Goal: Information Seeking & Learning: Learn about a topic

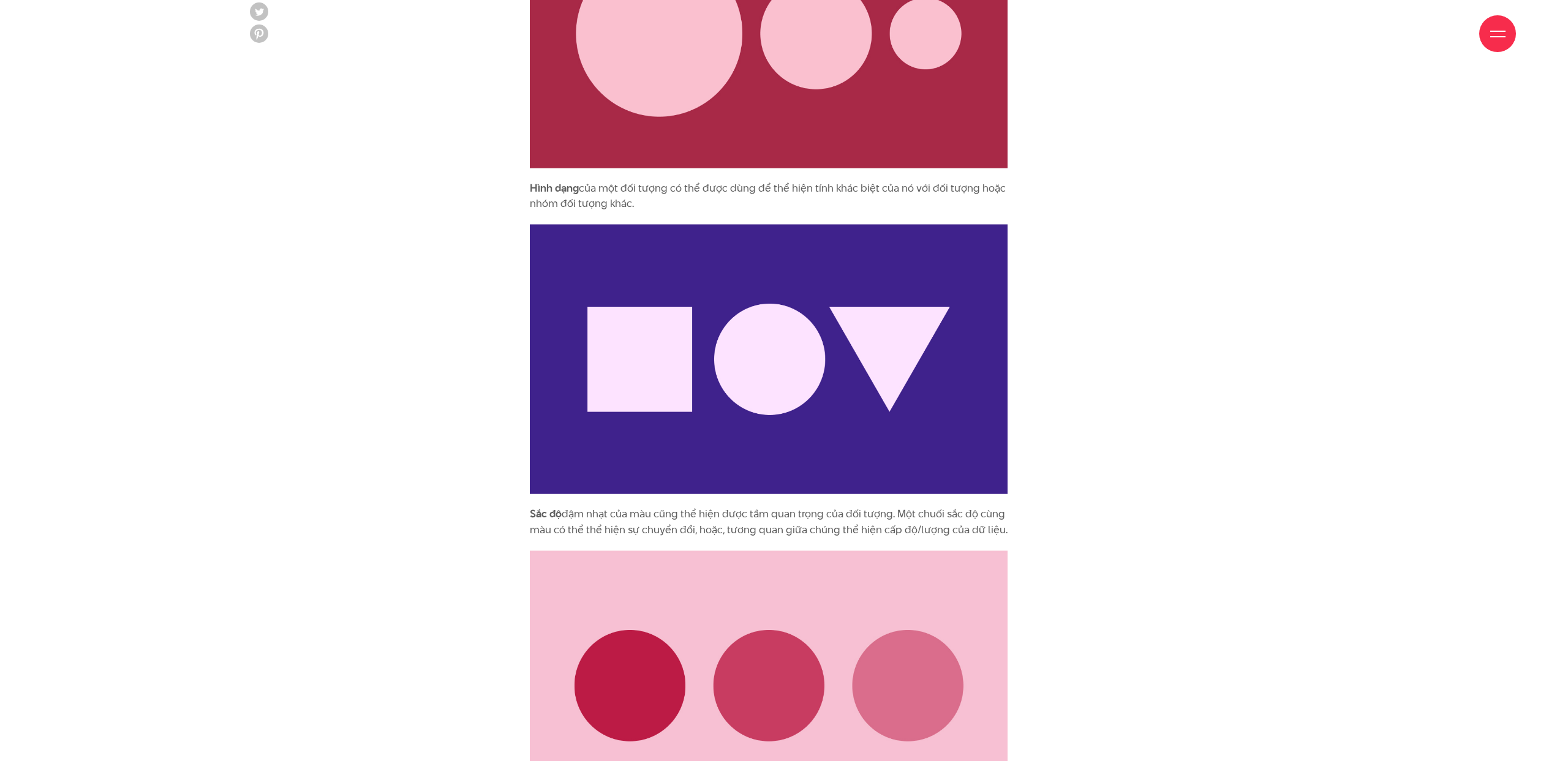
scroll to position [2049, 0]
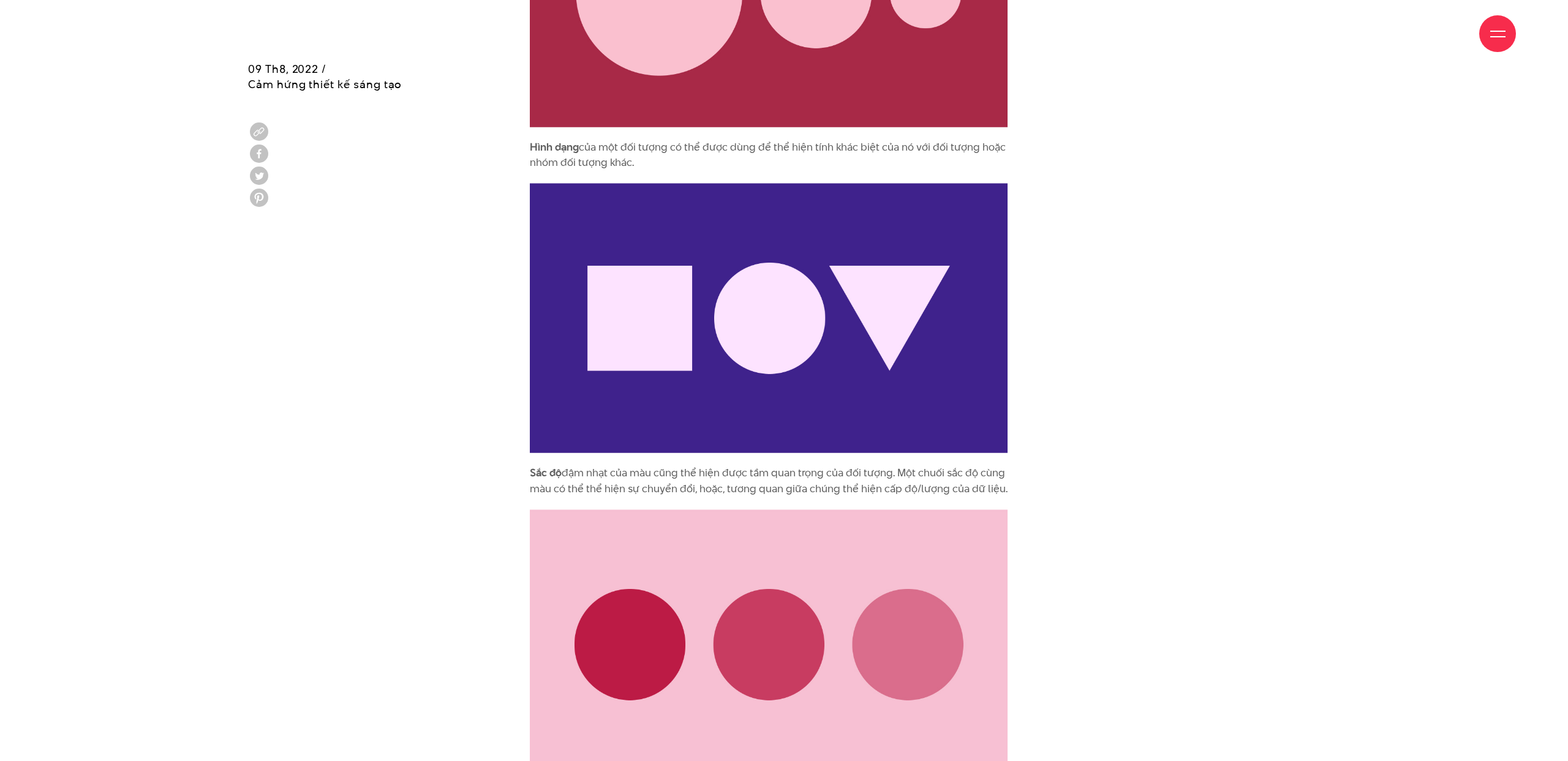
click at [621, 161] on p "Hình dạng của một đối tượng có thể được dùng để thể hiện tính khác biệt của nó …" at bounding box center [769, 155] width 478 height 31
drag, startPoint x: 651, startPoint y: 165, endPoint x: 529, endPoint y: 152, distance: 122.7
click at [530, 150] on p "Hình dạng của một đối tượng có thể được dùng để thể hiện tính khác biệt của nó …" at bounding box center [769, 155] width 478 height 31
copy p "Hình dạng của một đối tượng có thể được dùng để thể hiện tính khác biệt của nó …"
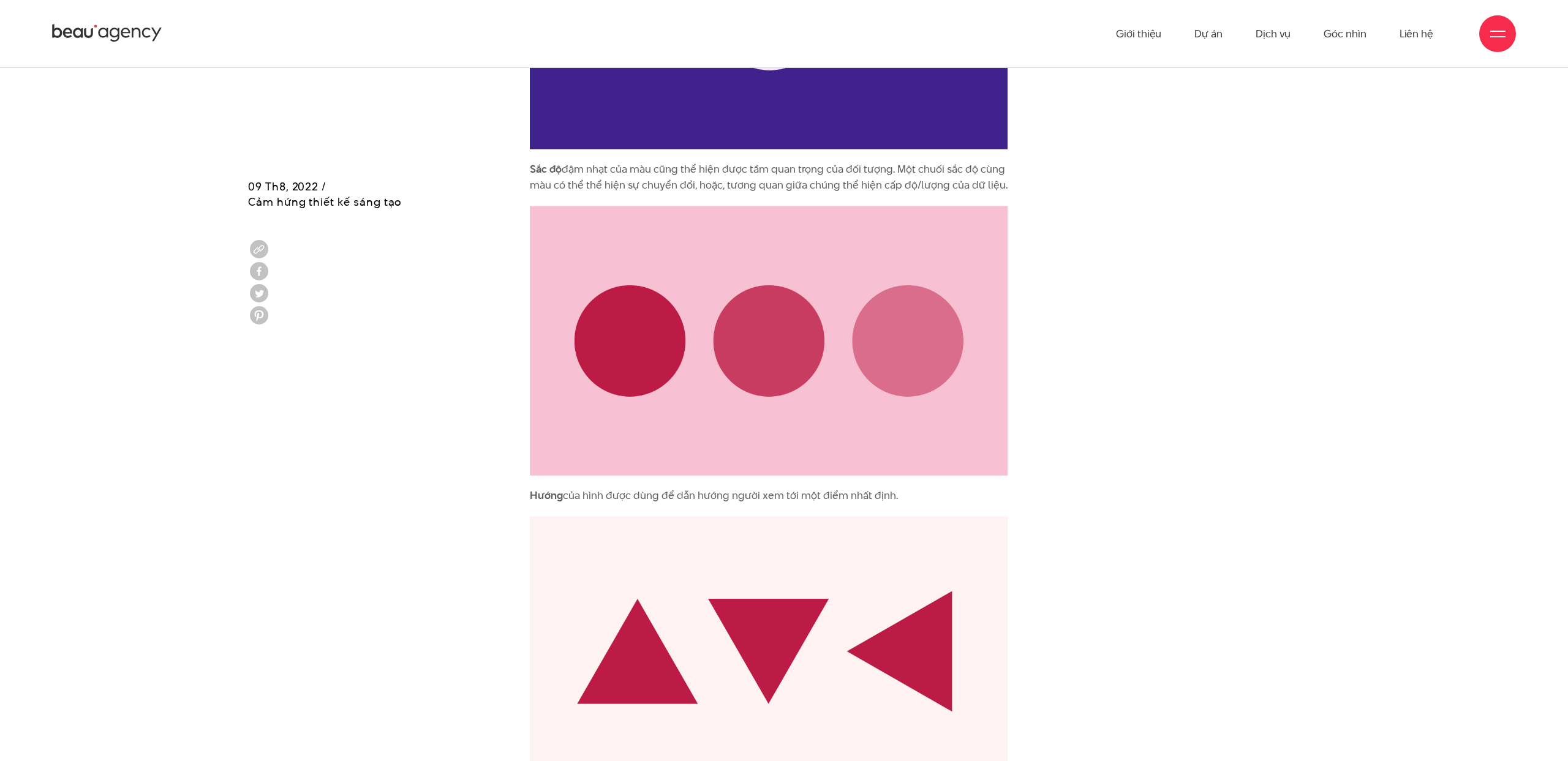
scroll to position [2326, 0]
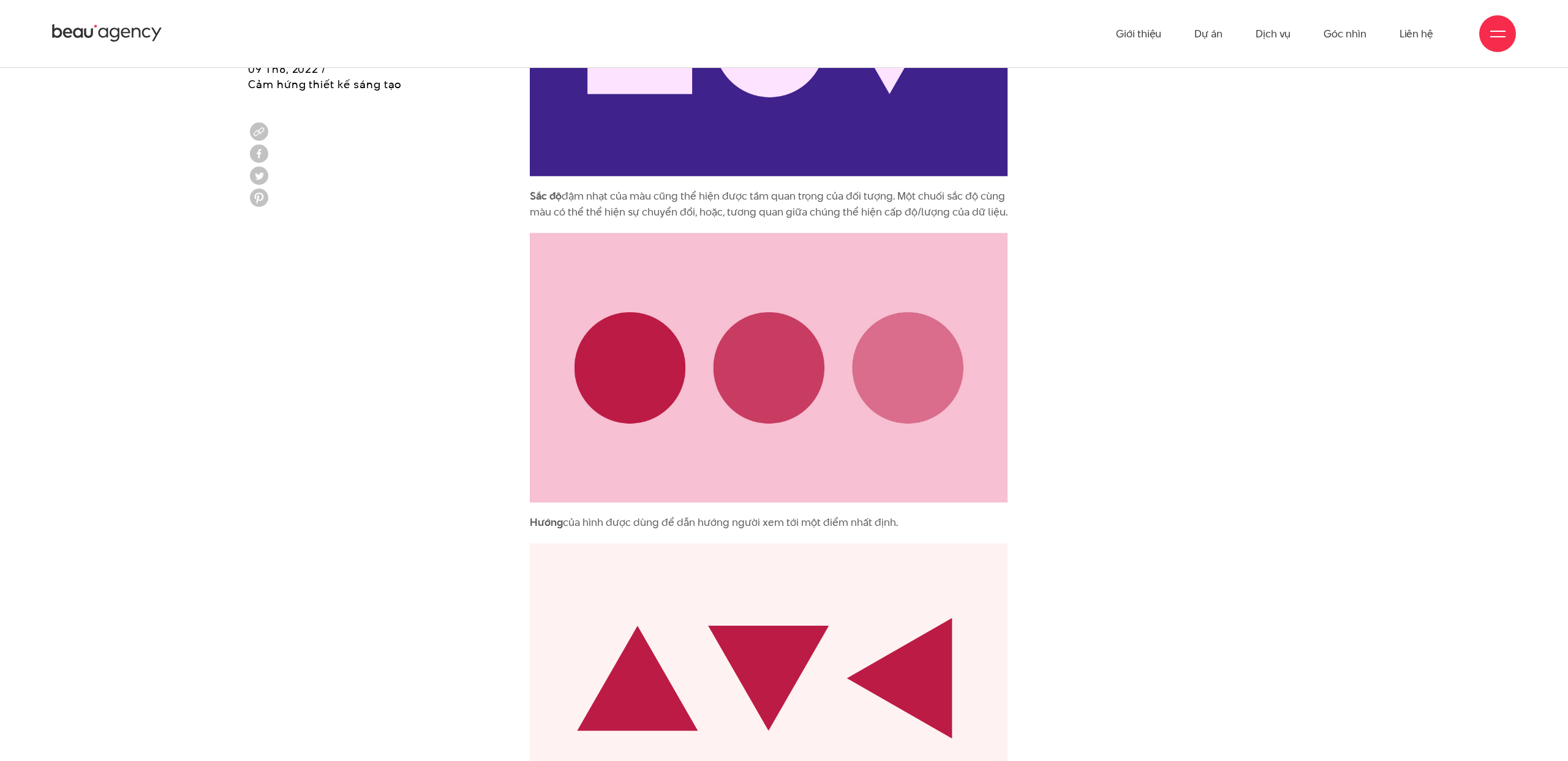
click at [753, 205] on p "Sắc độ đậm nhạt của màu cũng thể hiện được tầm quan trọng của đối tượng. Một ch…" at bounding box center [769, 204] width 478 height 31
drag, startPoint x: 1011, startPoint y: 215, endPoint x: 519, endPoint y: 192, distance: 492.5
click at [519, 192] on div "Tại sao chúng ta cần trực quan hóa dữ liệu? Khi đứng trước một lượng lớn thông …" at bounding box center [784, 561] width 551 height 3310
copy p "Sắc độ đậm nhạt của màu cũng thể hiện được tầm quan trọng của đối tượng. Một ch…"
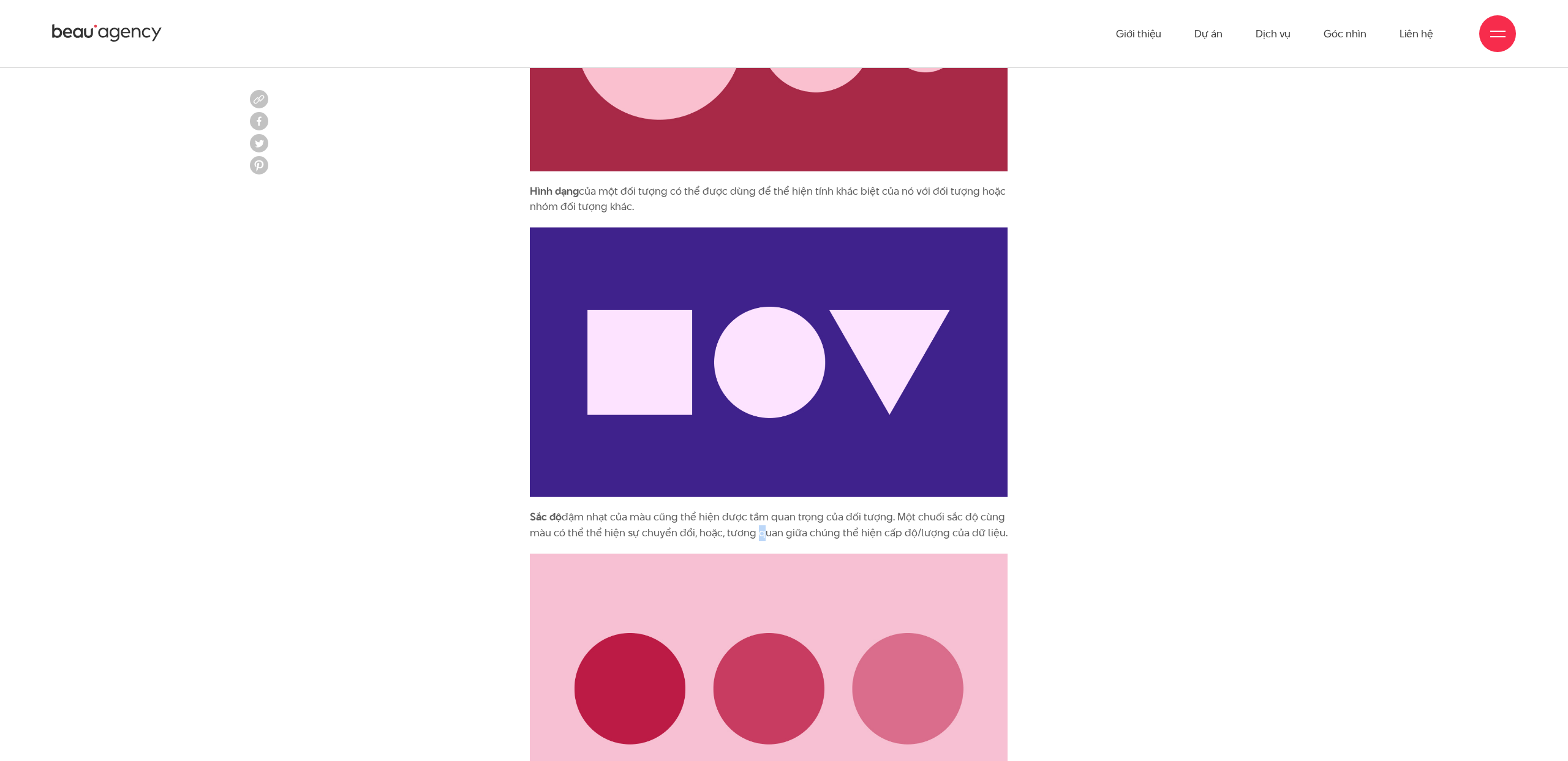
scroll to position [1933, 0]
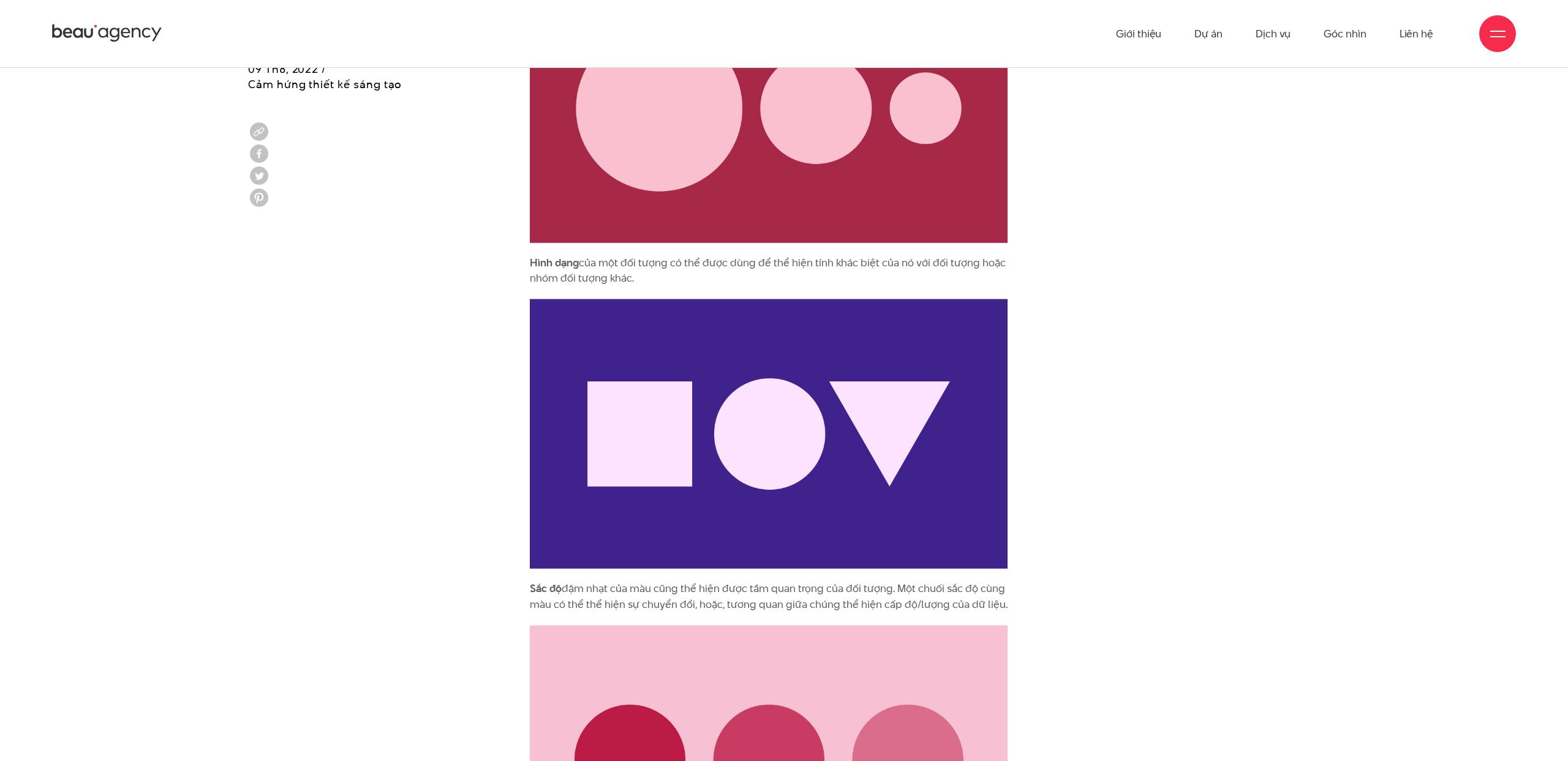
click at [609, 277] on p "Hình dạng của một đối tượng có thể được dùng để thể hiện tính khác biệt của nó …" at bounding box center [769, 271] width 478 height 31
drag, startPoint x: 589, startPoint y: 276, endPoint x: 497, endPoint y: 267, distance: 92.4
copy p "Hình dạng của một đối tượng có thể được dùng để thể hiện tính khác biệt của nó …"
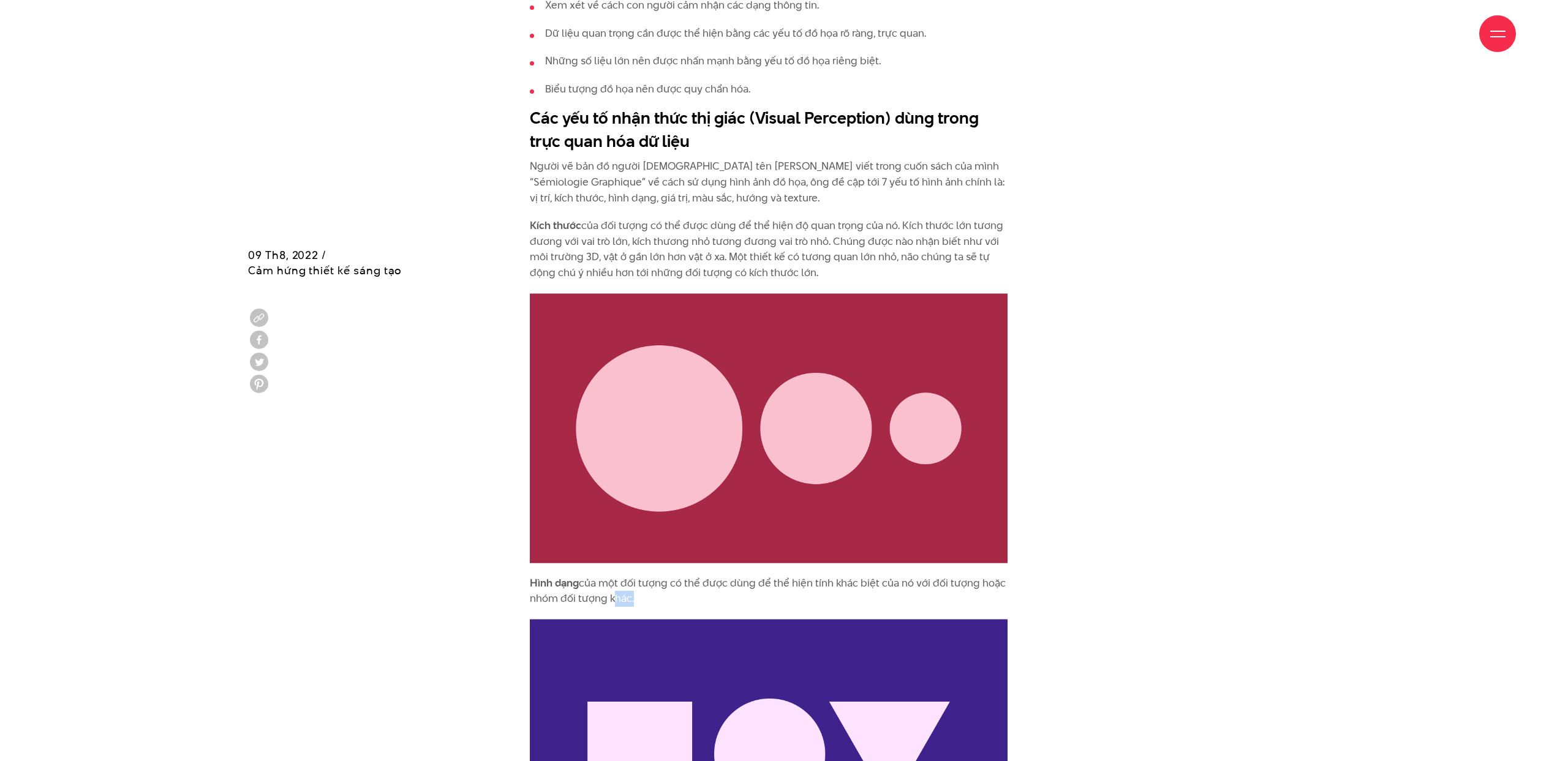
scroll to position [1549, 0]
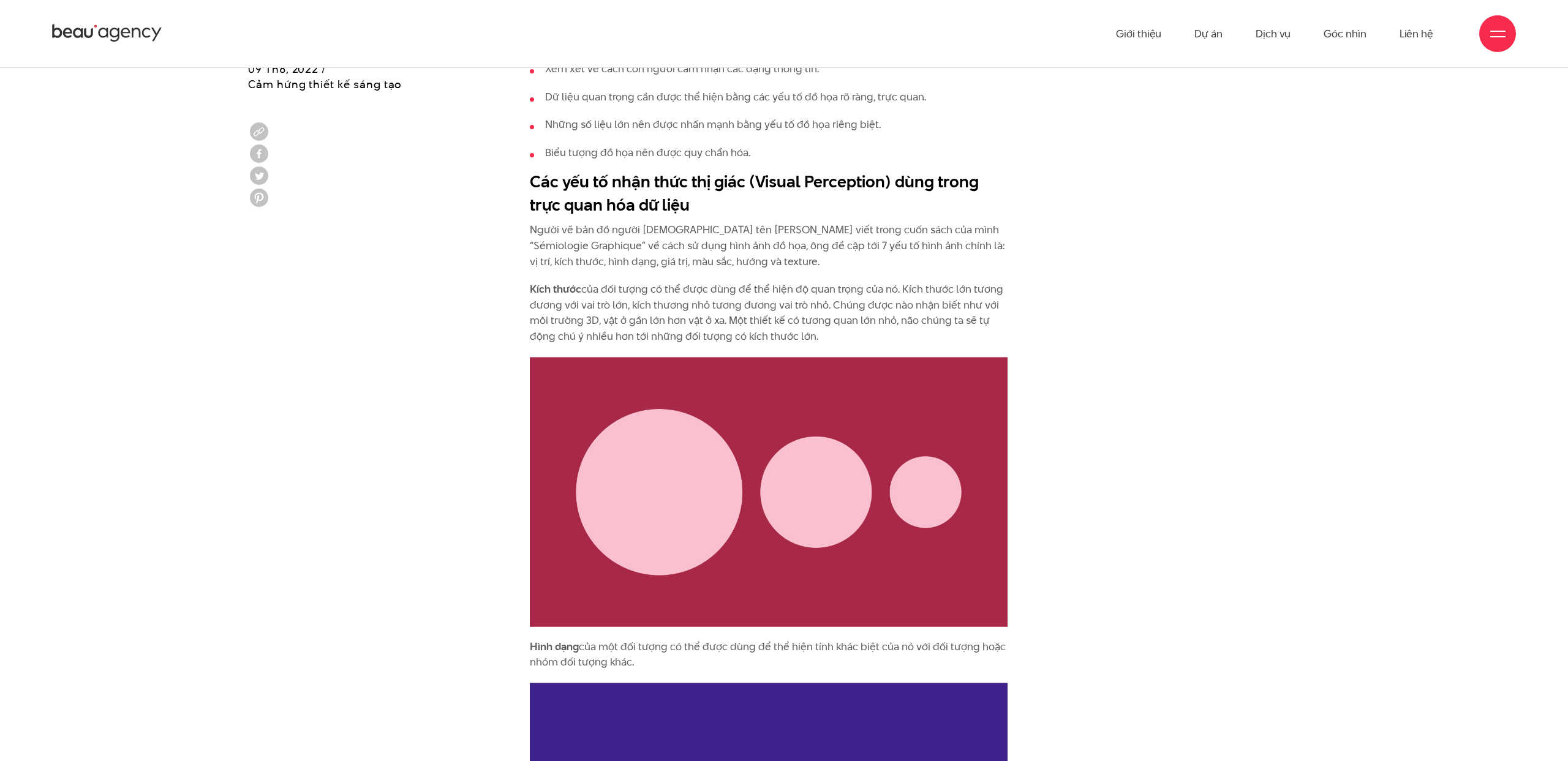
click at [633, 324] on p "Kích thước của đối tượng có thể được dùng để thể hiện độ quan trọng của nó. Kíc…" at bounding box center [769, 313] width 478 height 63
click at [839, 337] on p "Kích thước của đối tượng có thể được dùng để thể hiện độ quan trọng của nó. Kíc…" at bounding box center [769, 313] width 478 height 63
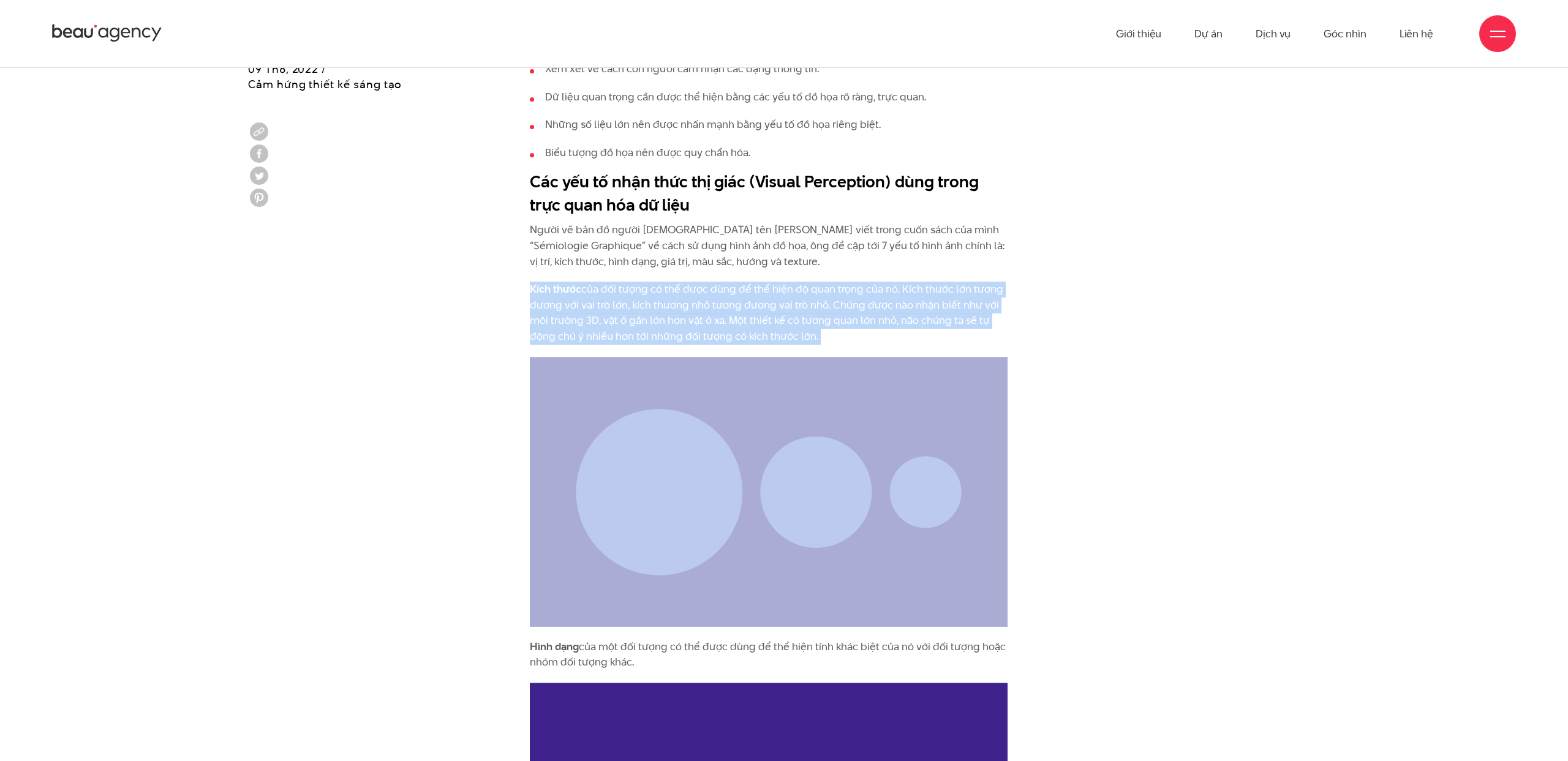
drag, startPoint x: 522, startPoint y: 288, endPoint x: 865, endPoint y: 347, distance: 348.0
copy div "Kích thước của đối tượng có thể được dùng để thể hiện độ quan trọng của nó. Kíc…"
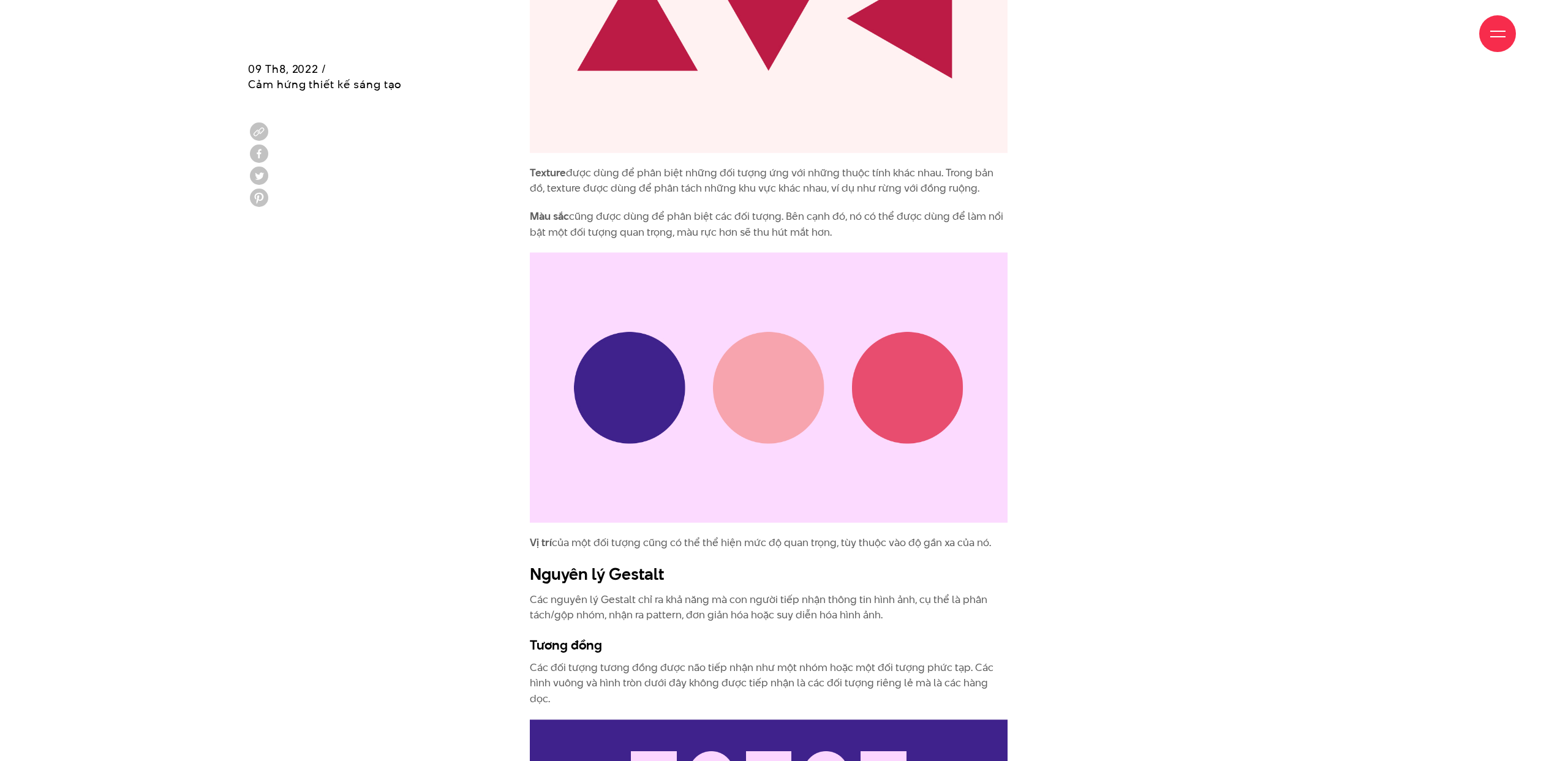
click at [602, 221] on p "Màu sắc cũng được dùng để phân biệt các đối tượng. Bên cạnh đó, nó có thể được …" at bounding box center [769, 225] width 478 height 31
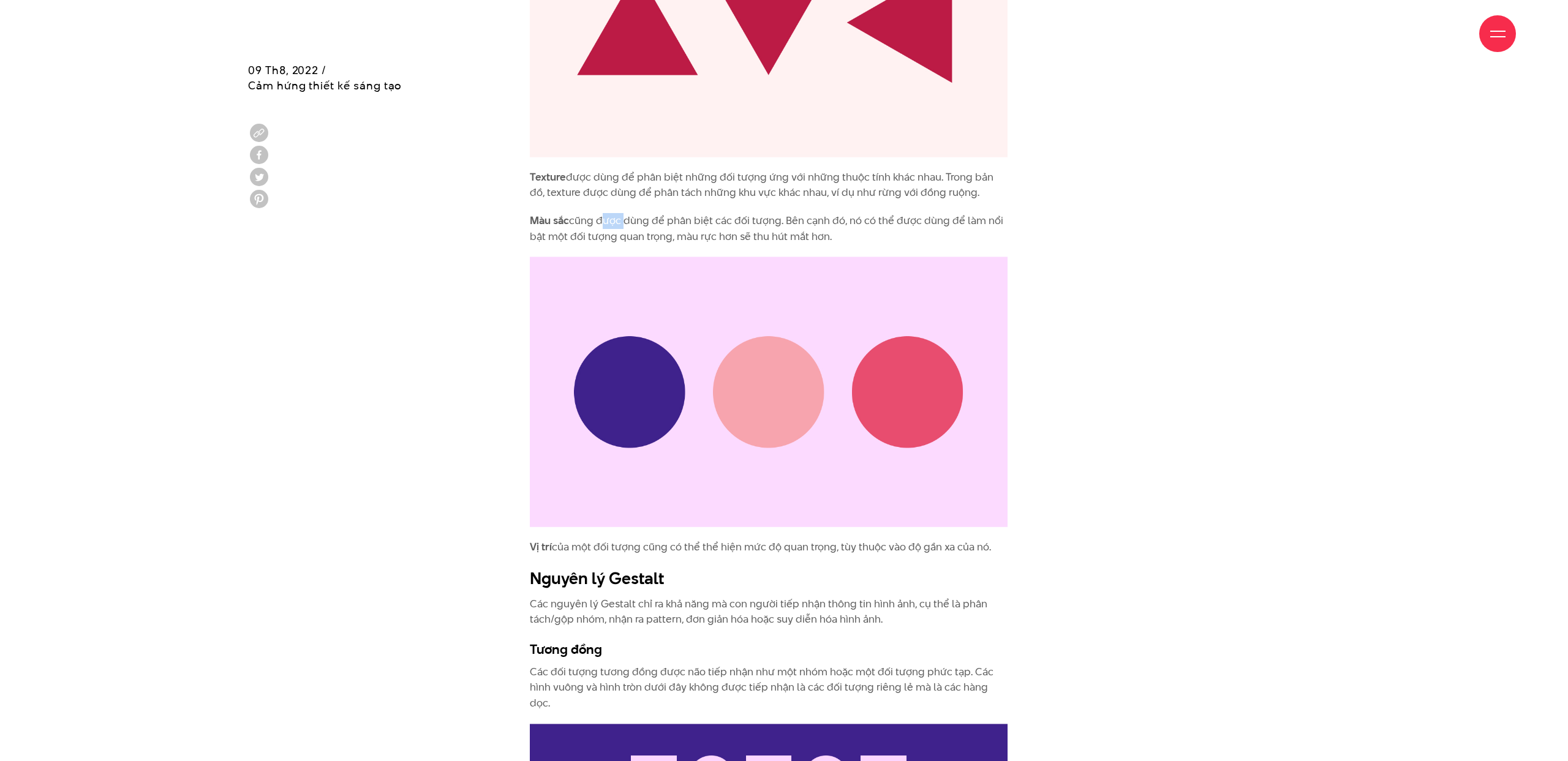
click at [602, 221] on p "Màu sắc cũng được dùng để phân biệt các đối tượng. Bên cạnh đó, nó có thể được …" at bounding box center [769, 229] width 478 height 31
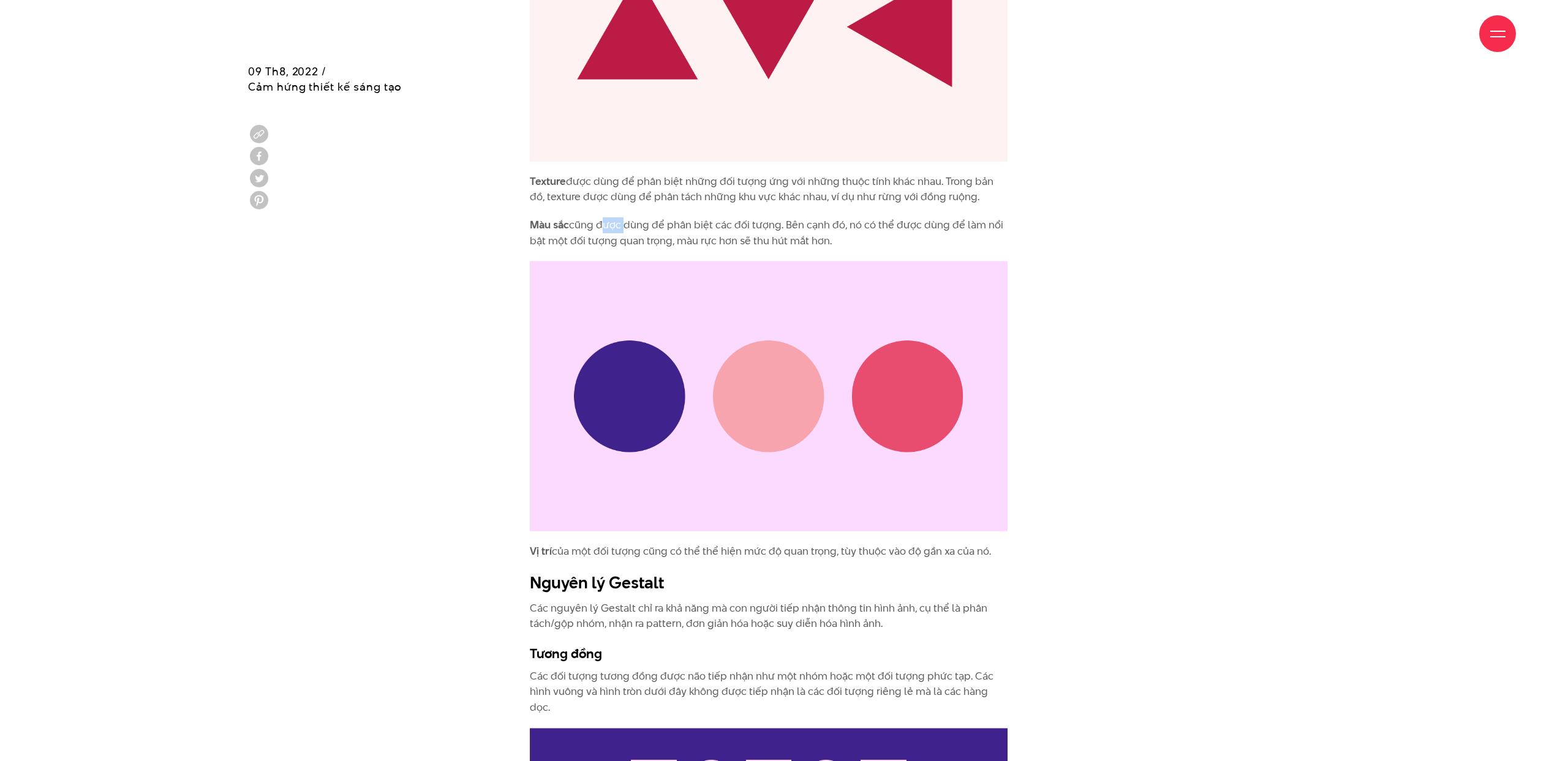
drag, startPoint x: 815, startPoint y: 240, endPoint x: 512, endPoint y: 226, distance: 303.3
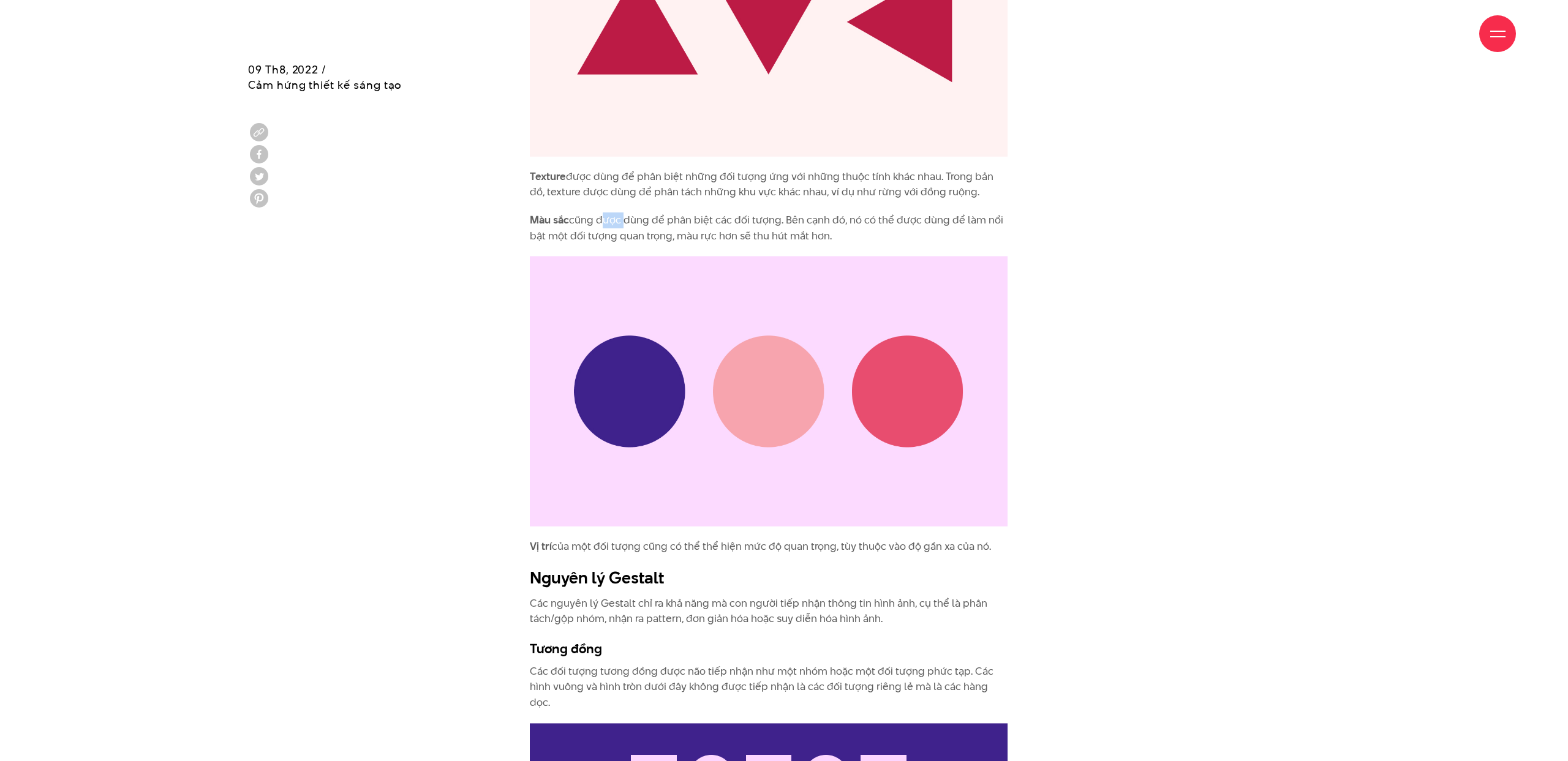
scroll to position [2983, 0]
copy p "Màu sắc cũng được dùng để phân biệt các đối tượng. Bên cạnh đó, nó có thể được …"
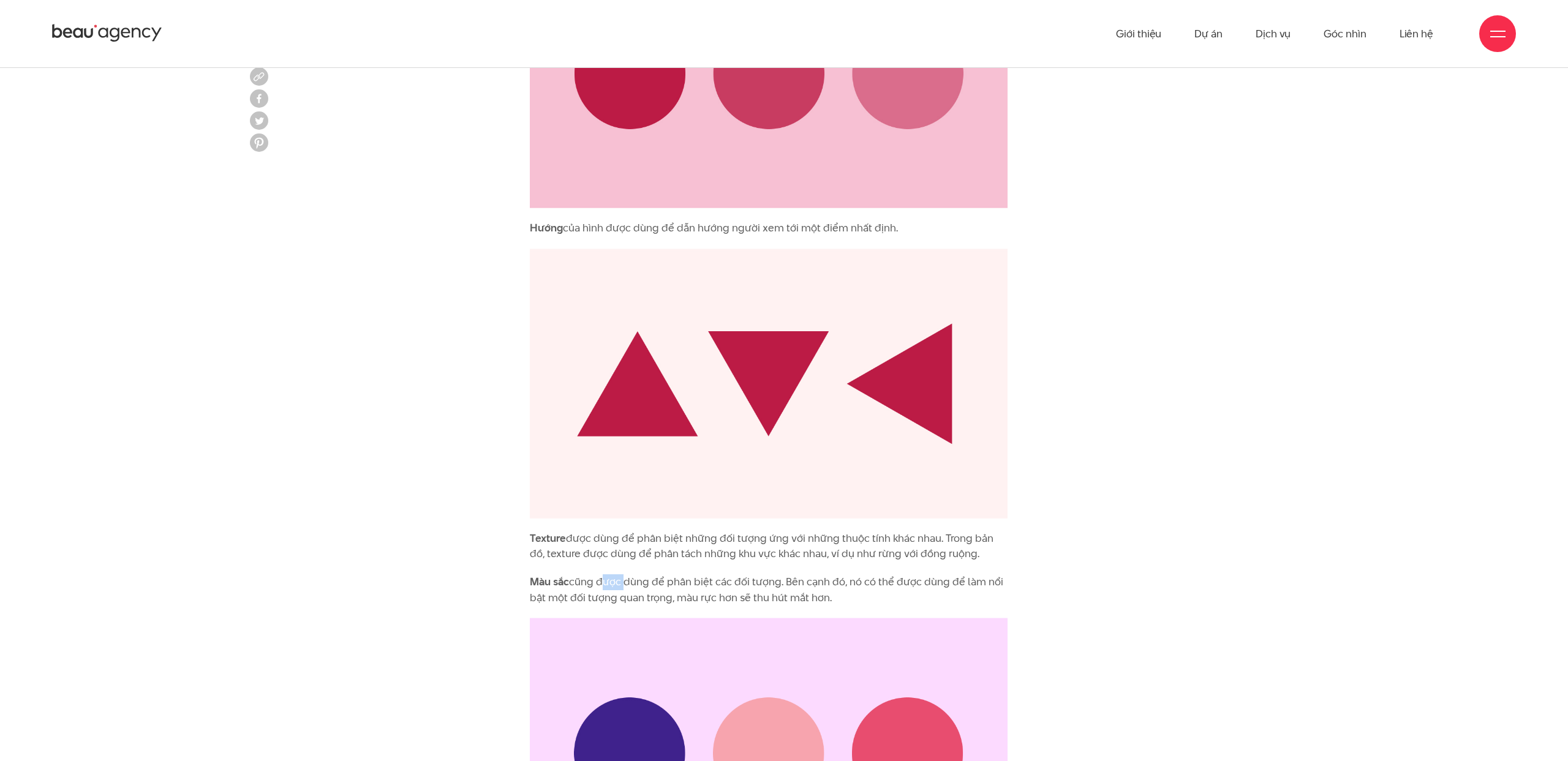
scroll to position [2521, 0]
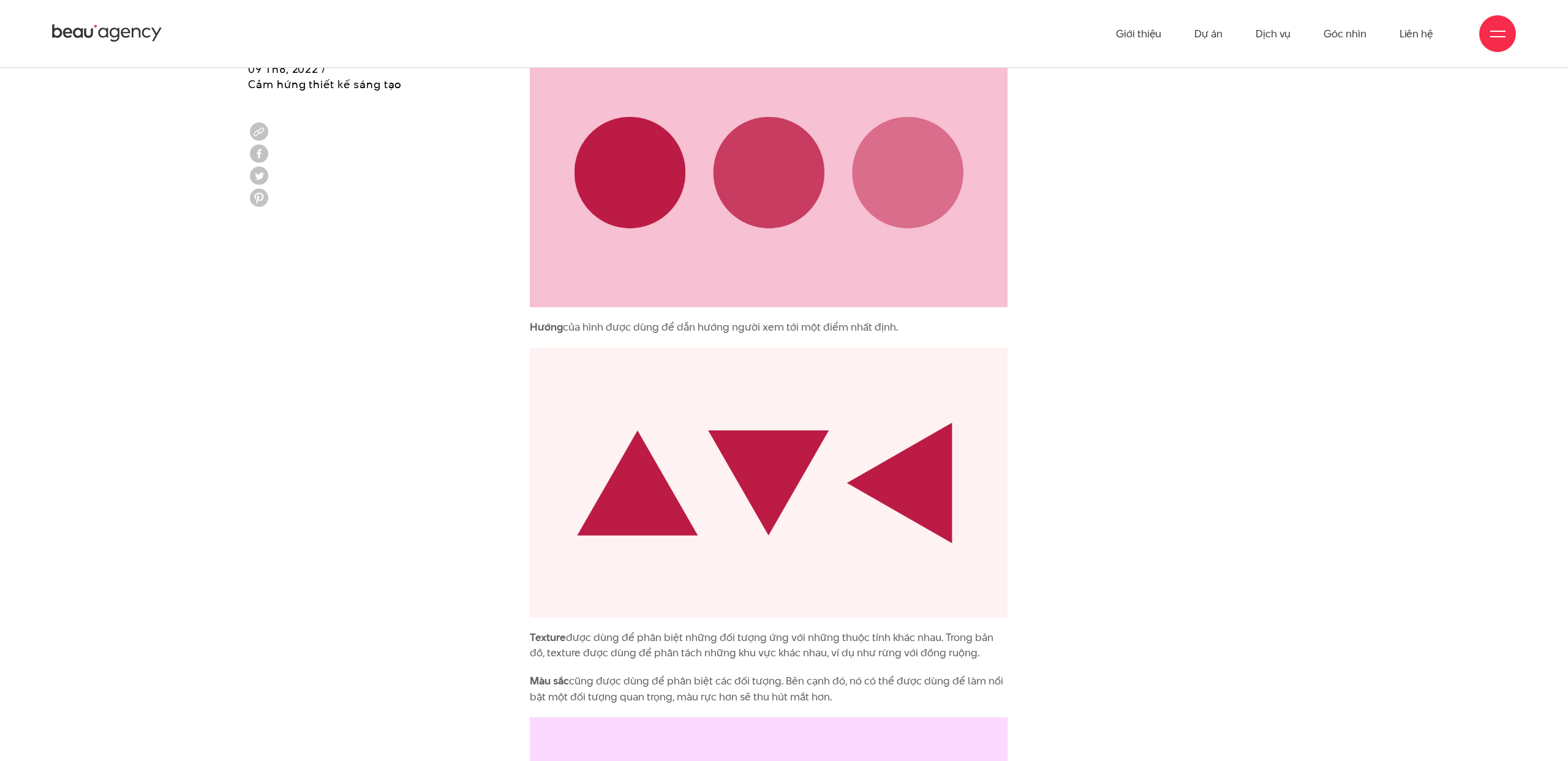
click at [671, 336] on div "Tại sao chúng ta cần trực quan hóa dữ liệu? Khi đứng trước một lượng lớn thông …" at bounding box center [769, 363] width 478 height 3292
drag, startPoint x: 909, startPoint y: 326, endPoint x: 527, endPoint y: 327, distance: 382.0
click at [527, 327] on div "Tại sao chúng ta cần trực quan hóa dữ liệu? Khi đứng trước một lượng lớn thông …" at bounding box center [784, 366] width 551 height 3310
copy p "Hướng của hình được dùng để dẫn hướng người xem tới một điểm nhất định."
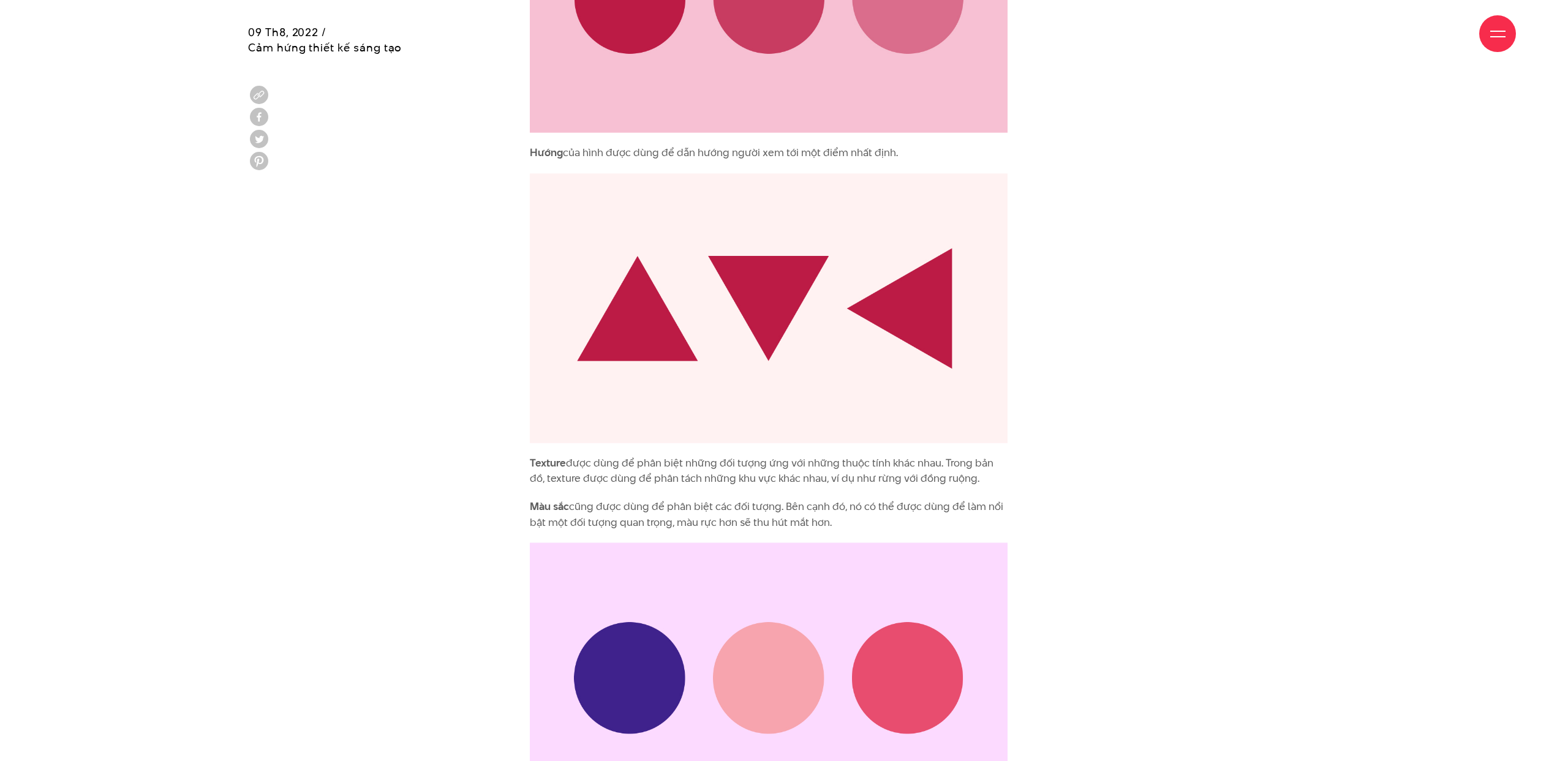
scroll to position [2830, 0]
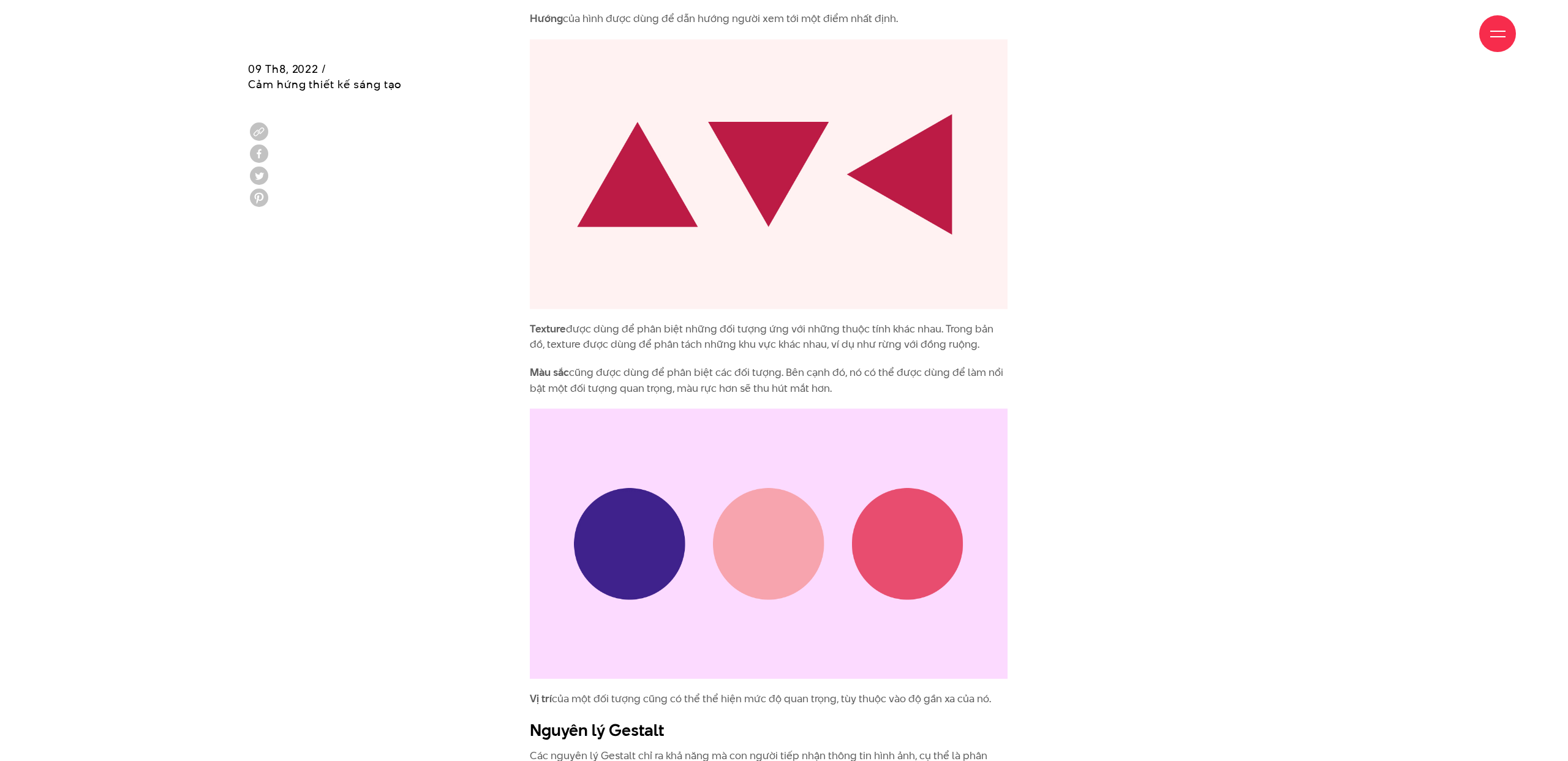
click at [627, 336] on p "Texture được dùng để phân biệt những đối tượng ứng với những thuộc tính khác nh…" at bounding box center [769, 337] width 478 height 31
drag, startPoint x: 972, startPoint y: 348, endPoint x: 512, endPoint y: 330, distance: 460.4
click at [512, 330] on div "Tại sao chúng ta cần trực quan hóa dữ liệu? Khi đứng trước một lượng lớn thông …" at bounding box center [784, 57] width 551 height 3310
copy p "Texture được dùng để phân biệt những đối tượng ứng với những thuộc tính khác nh…"
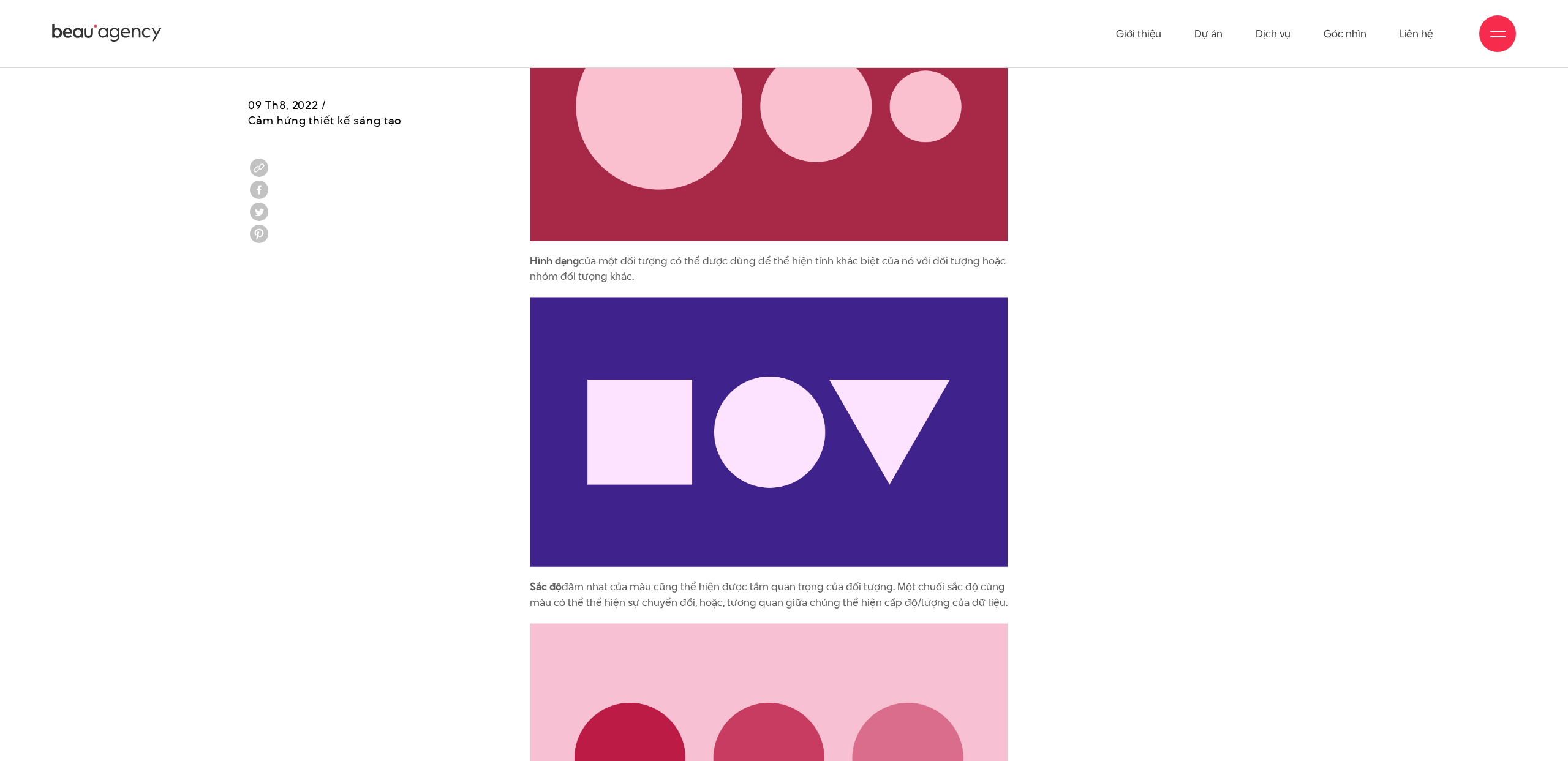
scroll to position [1904, 0]
